Goal: Use online tool/utility: Utilize a website feature to perform a specific function

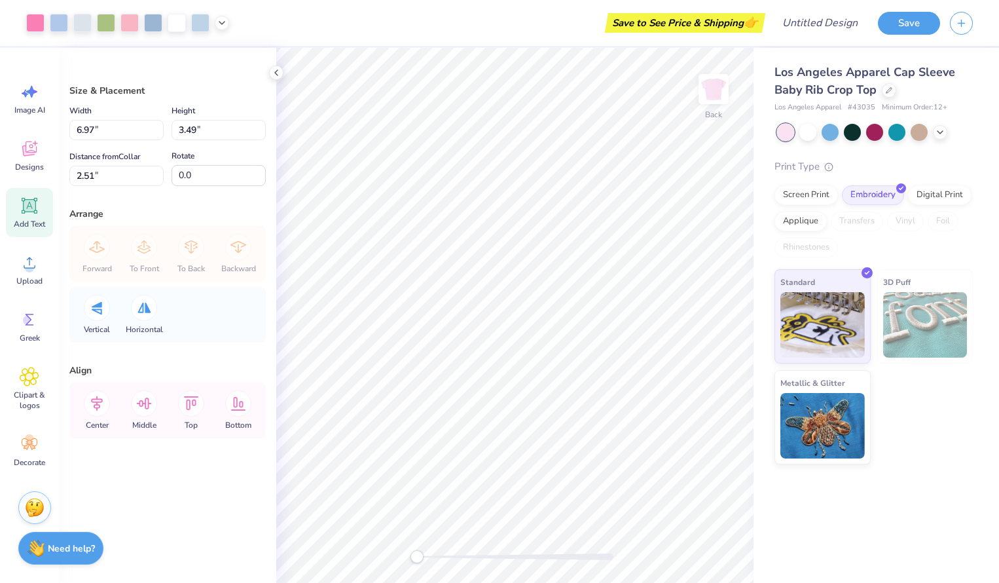
click at [30, 222] on span "Add Text" at bounding box center [29, 224] width 31 height 10
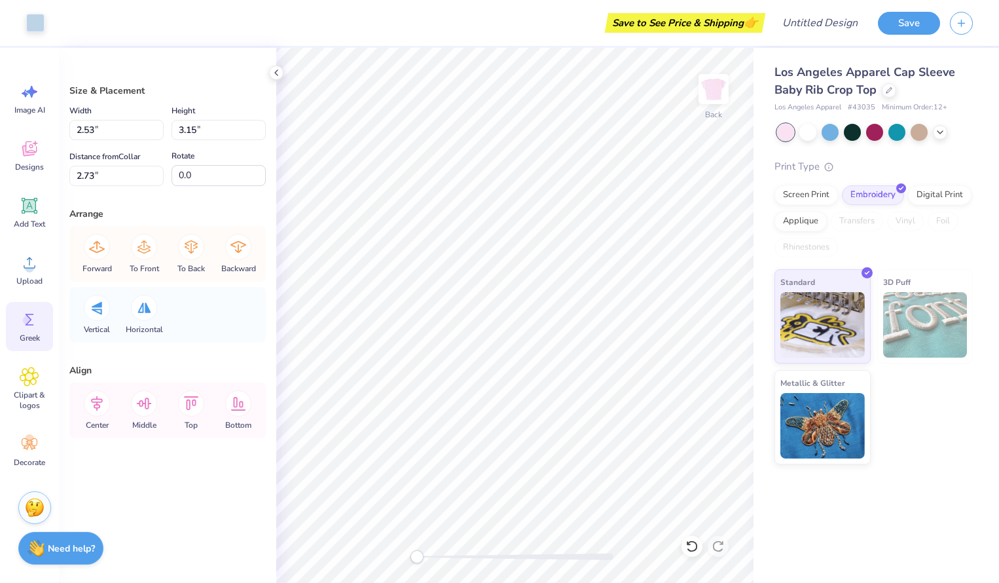
click at [30, 328] on icon at bounding box center [30, 320] width 20 height 20
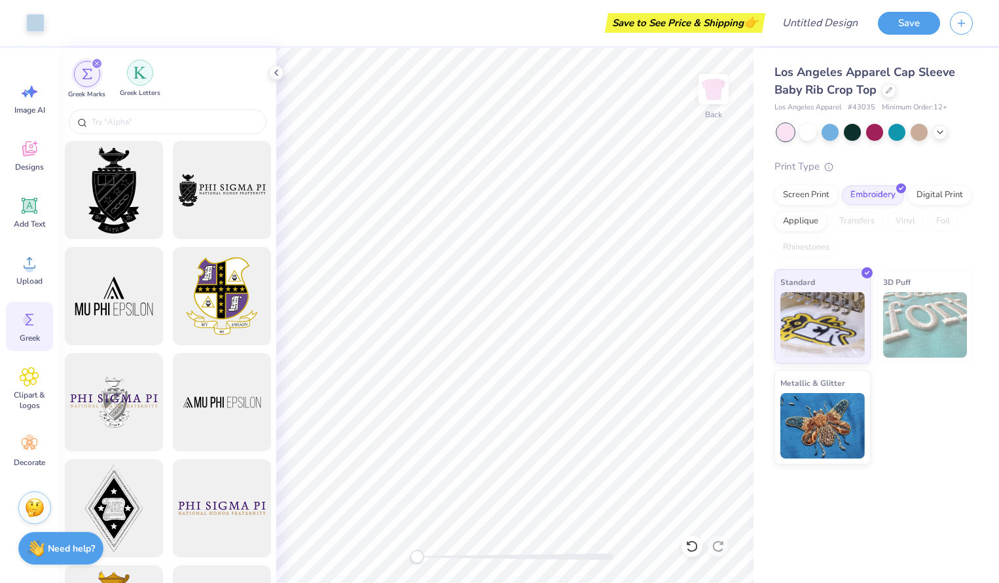
click at [139, 79] on div "filter for Greek Letters" at bounding box center [140, 73] width 26 height 26
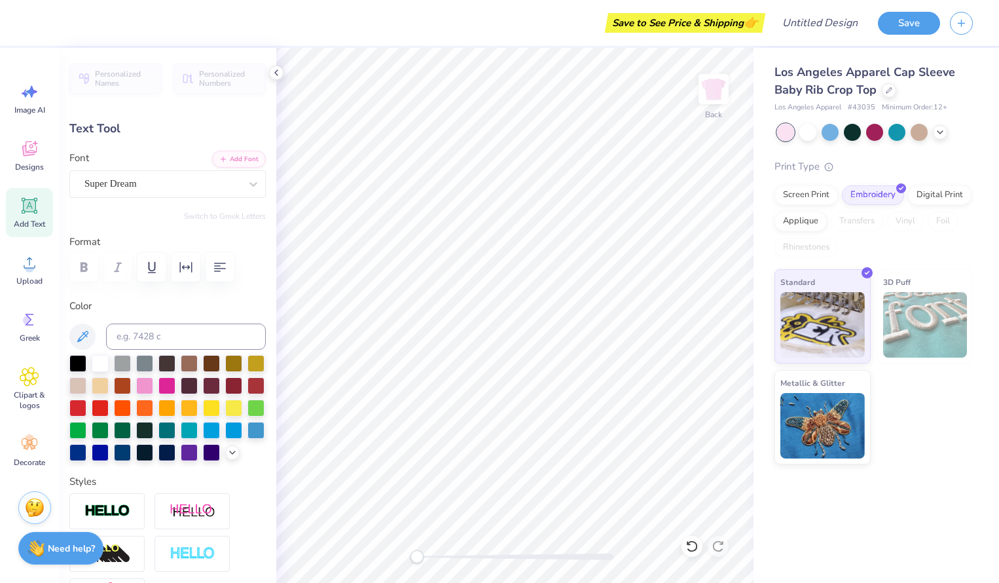
scroll to position [10, 1]
type textarea "T"
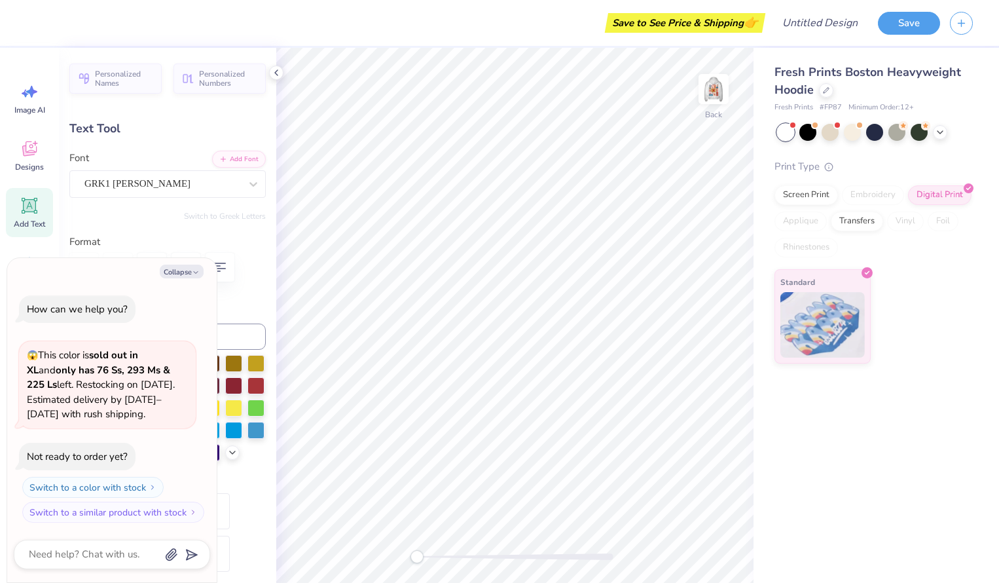
scroll to position [10, 1]
click at [182, 272] on button "Collapse" at bounding box center [182, 272] width 44 height 14
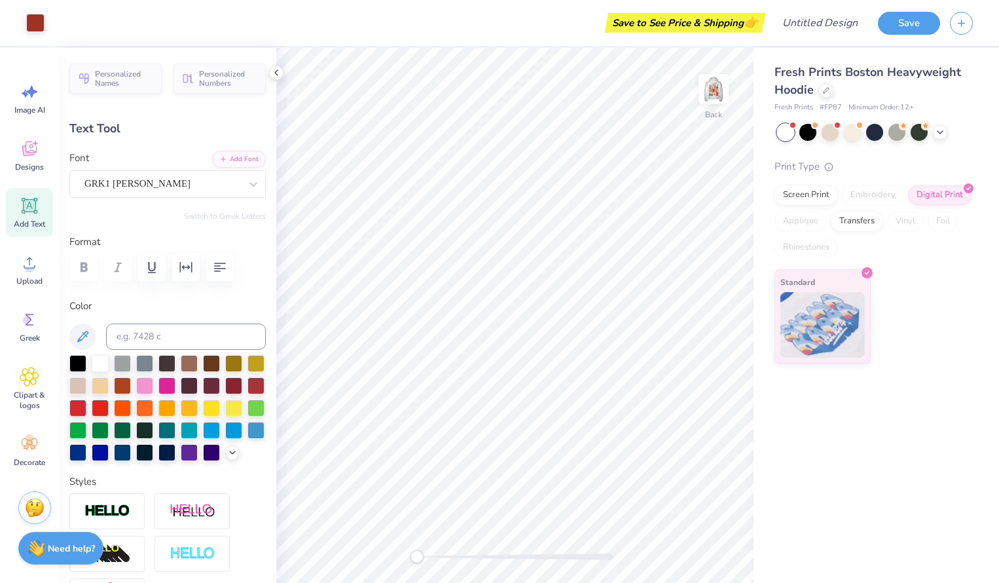
type textarea "x"
type textarea "DZ"
click at [713, 83] on img at bounding box center [714, 89] width 52 height 52
type textarea "DELTA ZETA"
